Goal: Task Accomplishment & Management: Manage account settings

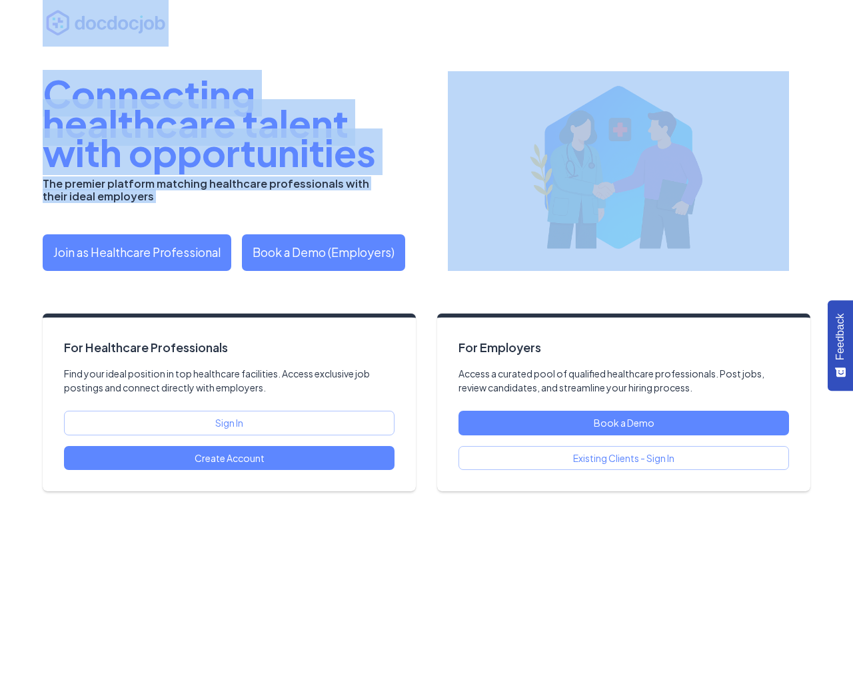
drag, startPoint x: 0, startPoint y: 0, endPoint x: 946, endPoint y: 201, distance: 967.0
click at [852, 201] on html "Feedback What’s one thing we could improve on this page or in the product to be…" at bounding box center [426, 345] width 853 height 691
click at [765, 223] on img at bounding box center [618, 171] width 341 height 200
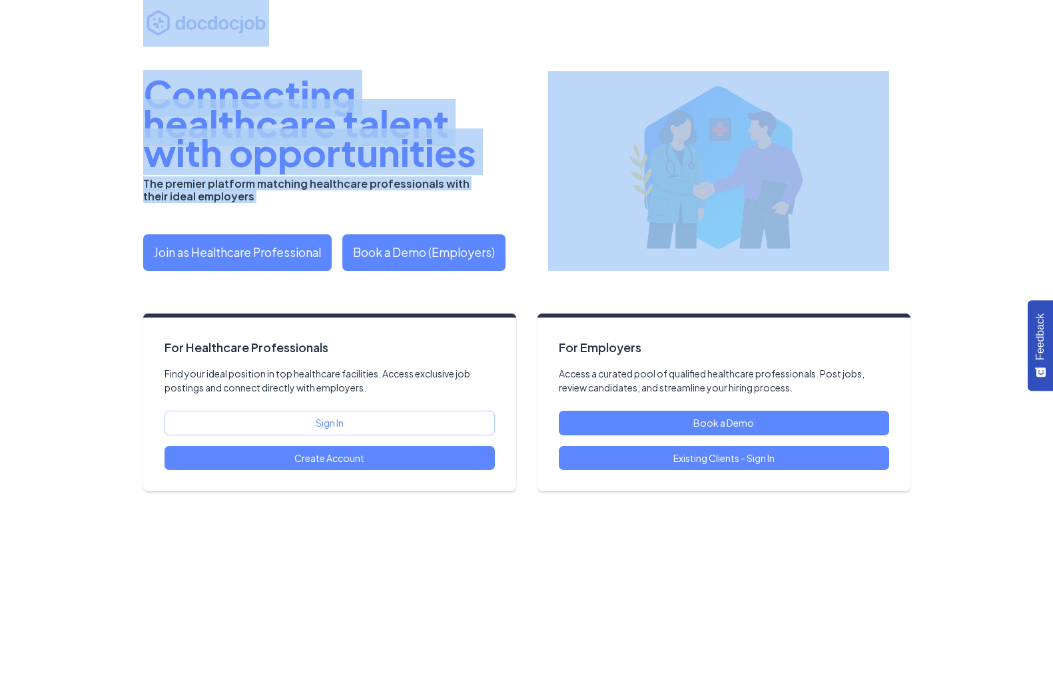
click at [833, 457] on link "Existing Clients - Sign In" at bounding box center [724, 458] width 330 height 25
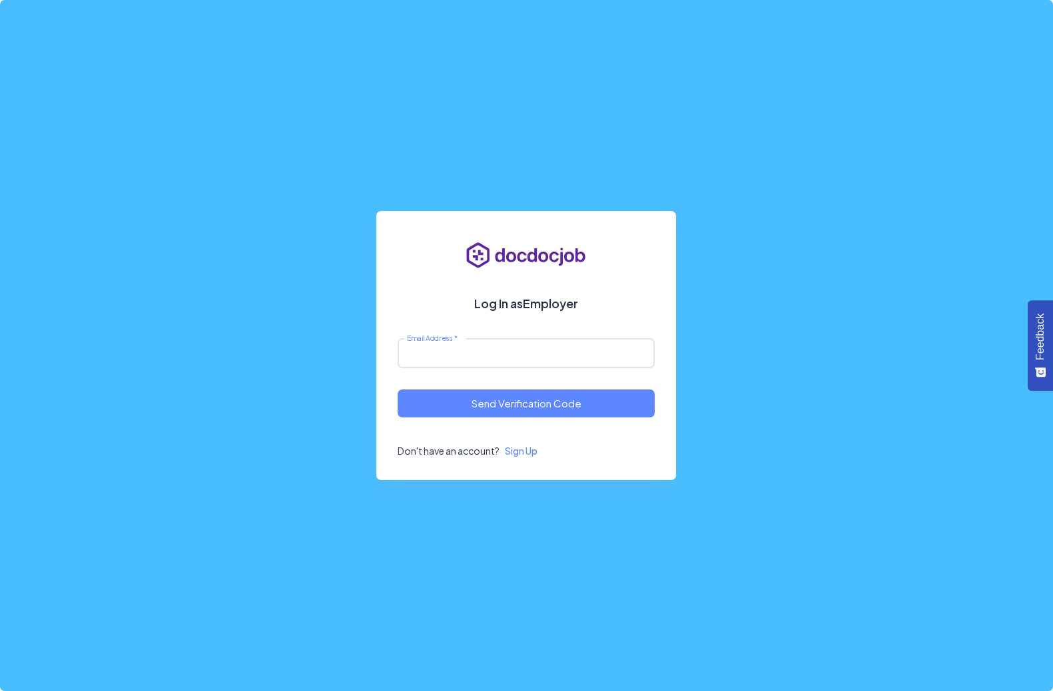
click at [468, 346] on input "Email Address   *" at bounding box center [526, 353] width 257 height 29
paste input "**********"
type input "**********"
click at [558, 404] on button "Send Verification Code" at bounding box center [526, 404] width 257 height 28
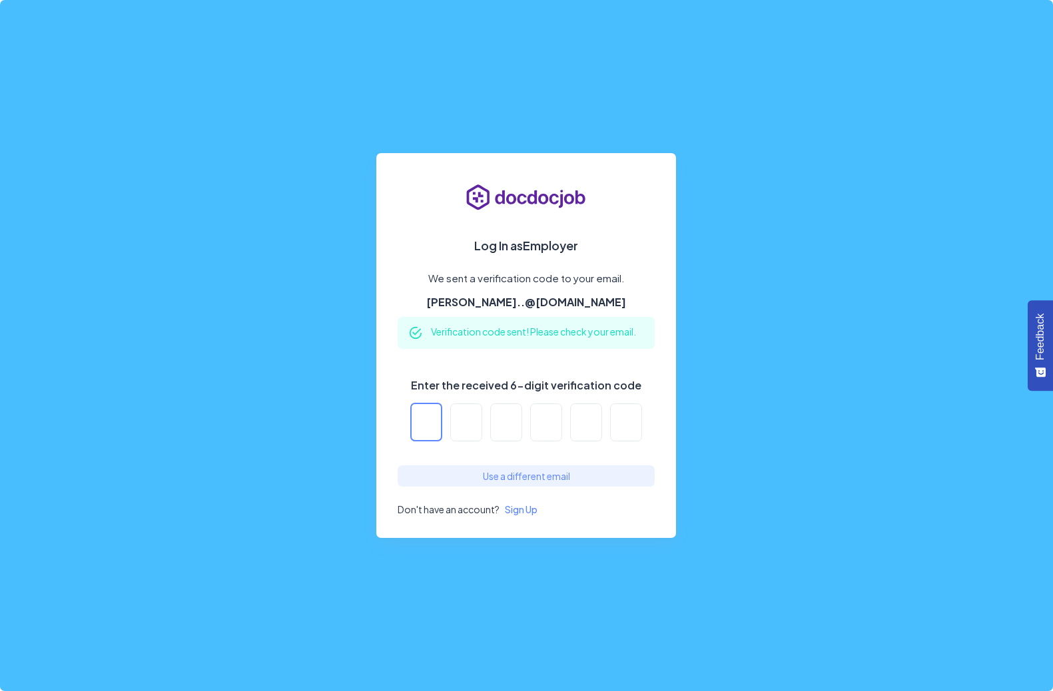
click at [426, 424] on input "Enter the received 6-digit verification code" at bounding box center [426, 423] width 32 height 38
click at [427, 423] on input "Enter the received 6-digit verification code" at bounding box center [426, 423] width 32 height 38
paste input "******"
type input "*"
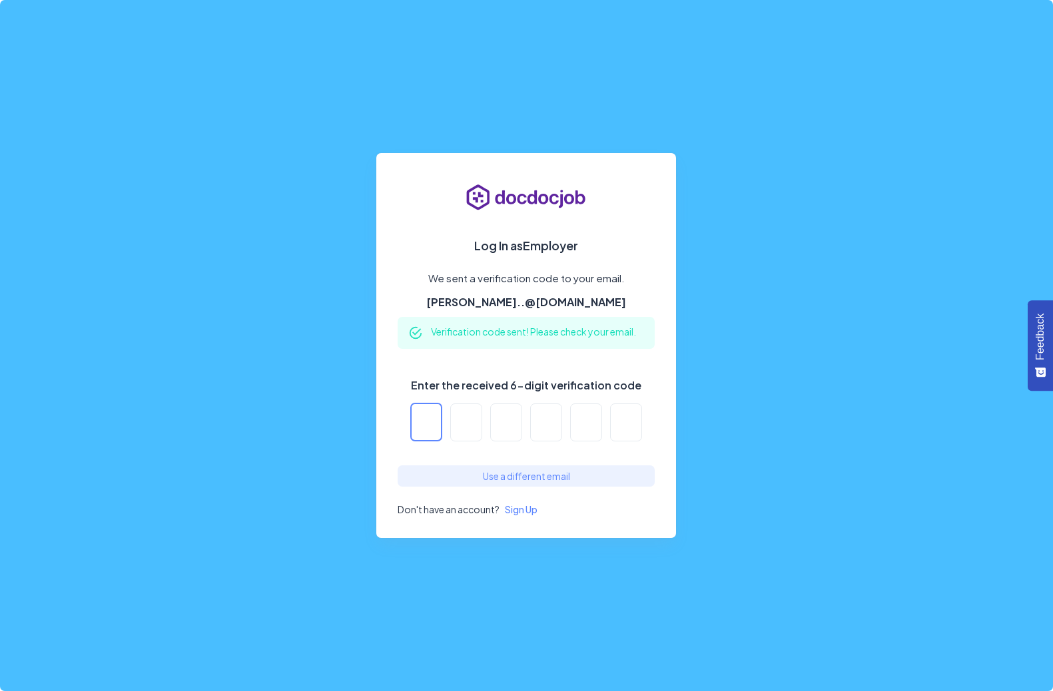
type input "*"
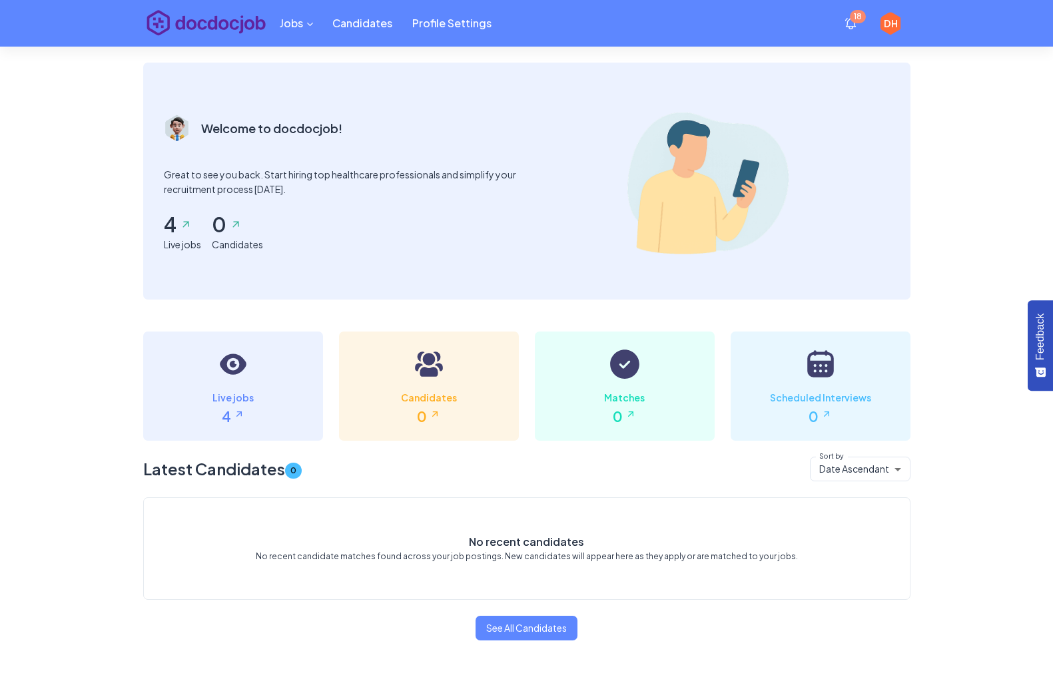
click at [852, 542] on div "Jobs Candidates Profile Settings 18 DH Welcome to docdocjob! Great to see you b…" at bounding box center [526, 345] width 1053 height 691
click at [975, 563] on div "Jobs Candidates Profile Settings 18 DH Welcome to docdocjob! Great to see you b…" at bounding box center [526, 345] width 1053 height 691
click at [1018, 614] on div "Jobs Candidates Profile Settings 18 DH Welcome to docdocjob! Great to see you b…" at bounding box center [526, 345] width 1053 height 691
click at [969, 590] on div "Jobs Candidates Profile Settings 18 DH Welcome to docdocjob! Great to see you b…" at bounding box center [526, 345] width 1053 height 691
click at [428, 395] on h6 "Candidates" at bounding box center [429, 398] width 148 height 17
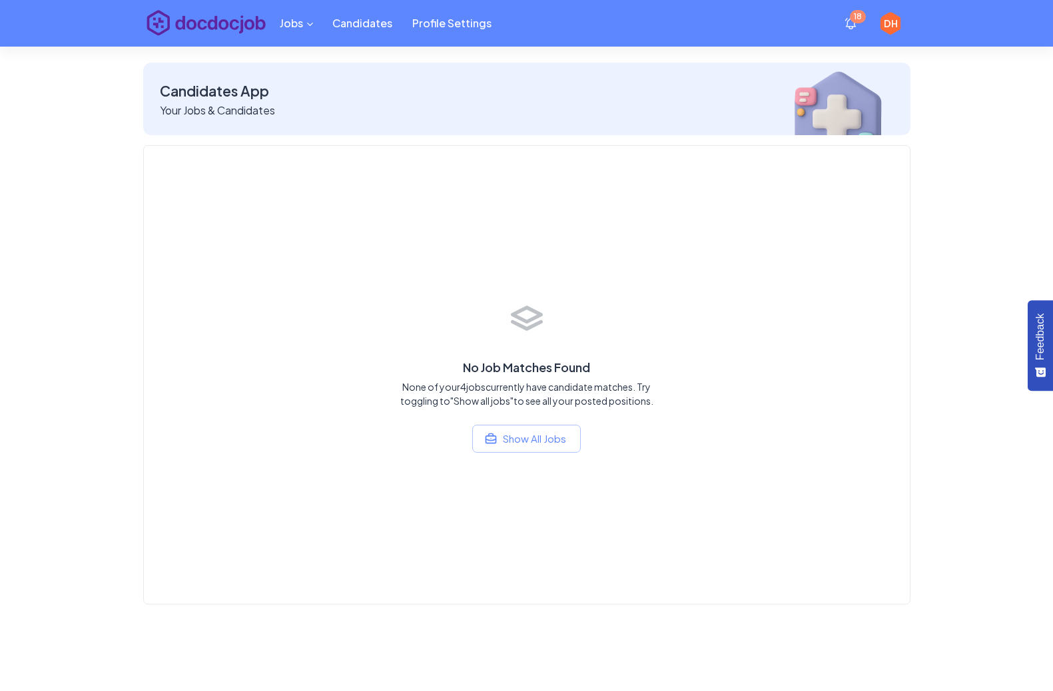
click at [214, 33] on img at bounding box center [206, 23] width 126 height 47
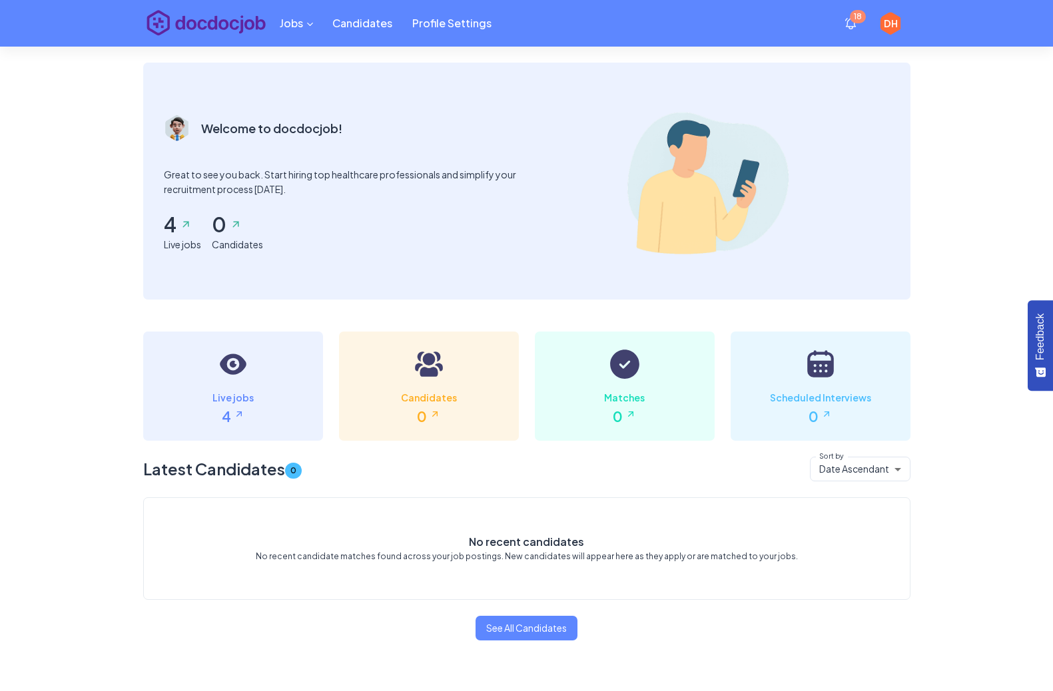
click at [973, 600] on div "Jobs Candidates Profile Settings 18 DH Welcome to docdocjob! Great to see you b…" at bounding box center [526, 345] width 1053 height 691
click at [885, 645] on div "Jobs Candidates Profile Settings 18 DH Welcome to docdocjob! Great to see you b…" at bounding box center [526, 345] width 1053 height 691
click at [1019, 632] on div "Jobs Candidates Profile Settings 18 DH Welcome to docdocjob! Great to see you b…" at bounding box center [526, 345] width 1053 height 691
